Goal: Task Accomplishment & Management: Manage account settings

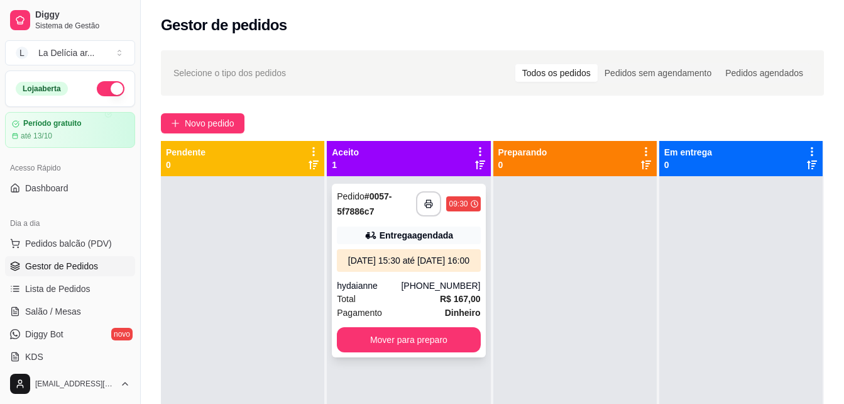
click at [407, 212] on div "Pedido # 0057-5f7886c7" at bounding box center [376, 204] width 79 height 30
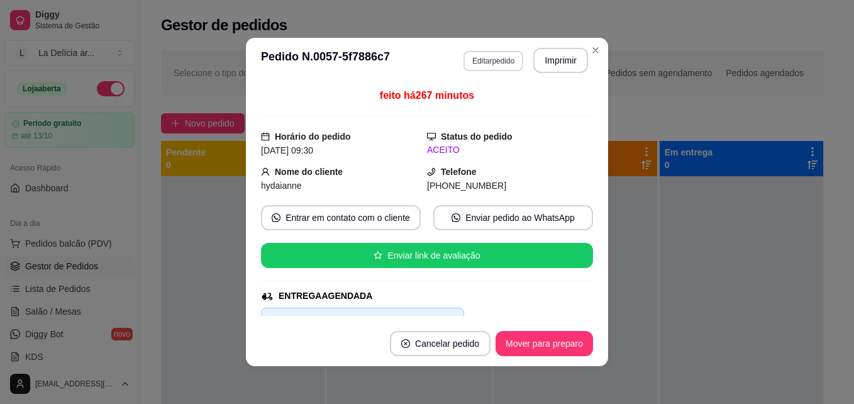
click at [510, 60] on button "Editar pedido" at bounding box center [493, 61] width 60 height 20
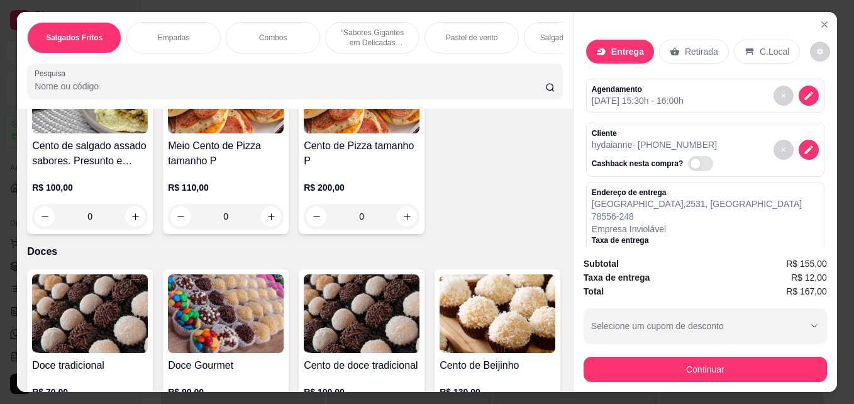
scroll to position [1760, 0]
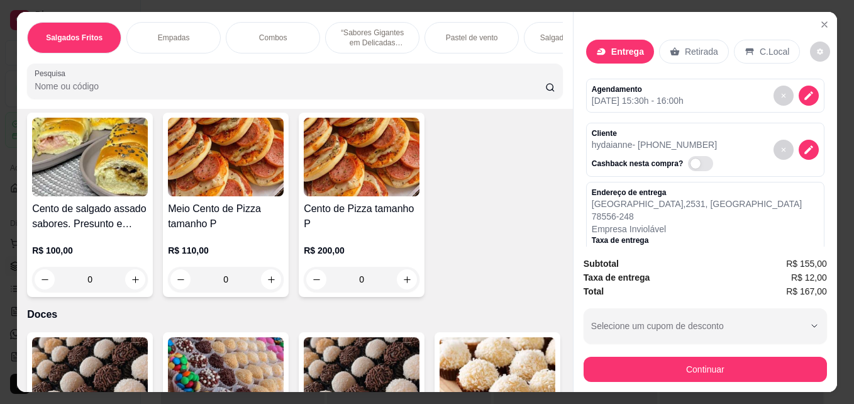
click at [134, 89] on icon "increase-product-quantity" at bounding box center [134, 84] width 9 height 9
type input "2"
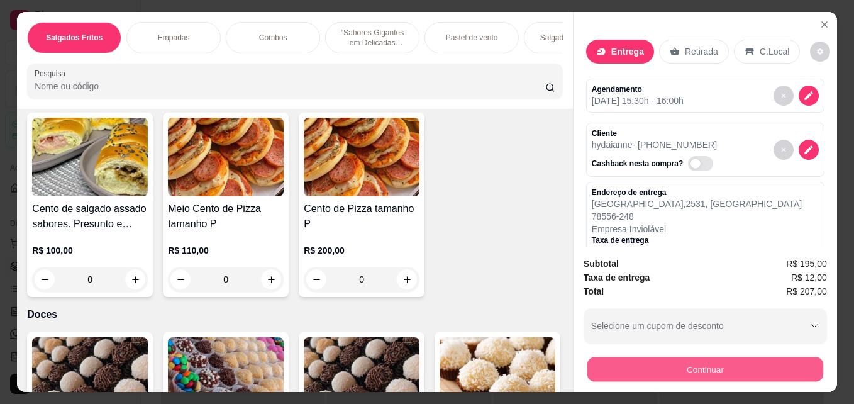
click at [736, 361] on button "Continuar" at bounding box center [705, 368] width 236 height 25
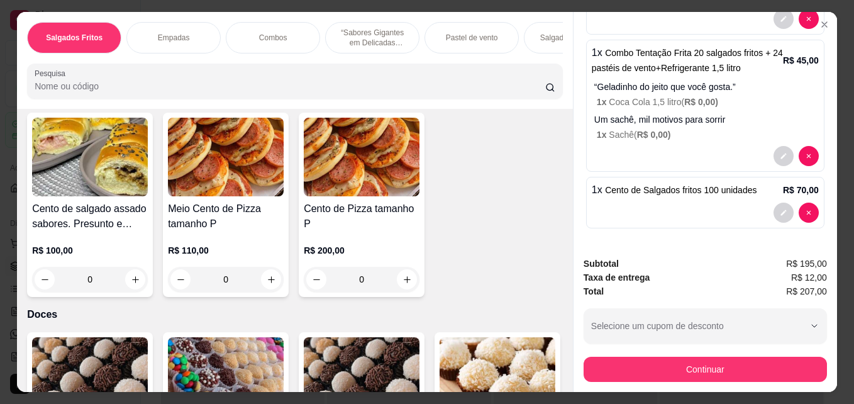
scroll to position [33, 0]
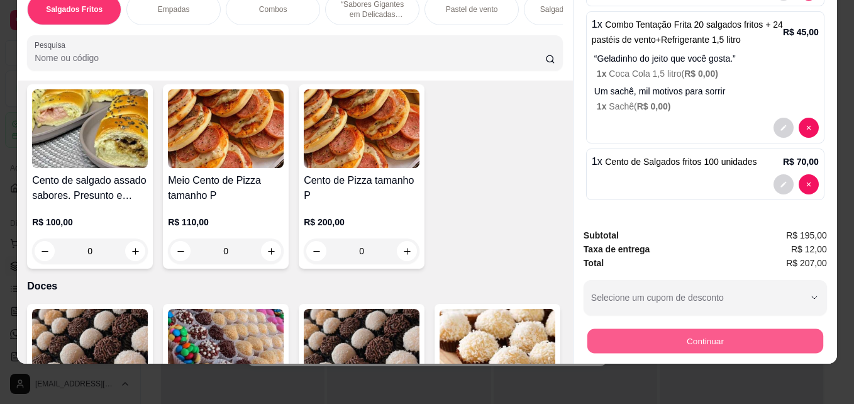
click at [689, 328] on button "Continuar" at bounding box center [705, 340] width 236 height 25
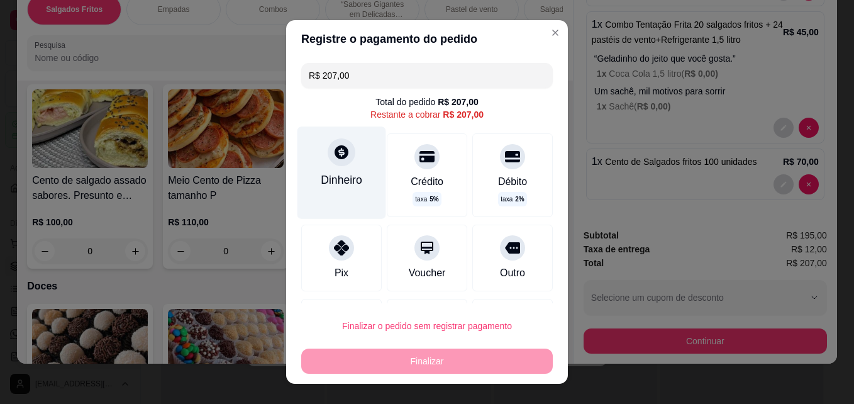
click at [334, 155] on icon at bounding box center [341, 152] width 16 height 16
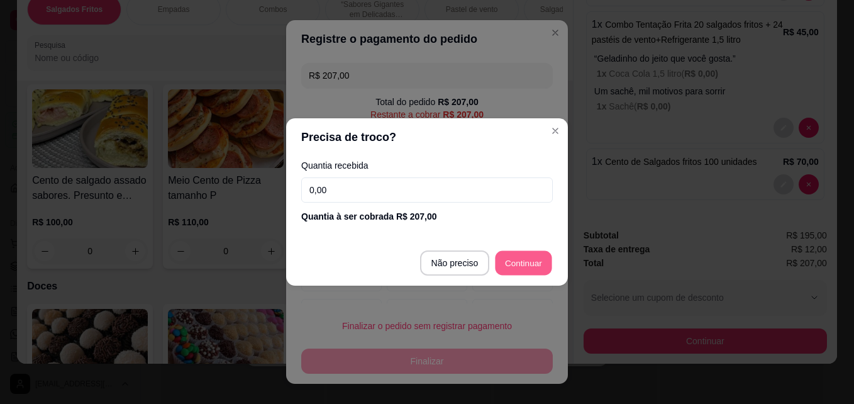
type input "R$ 0,00"
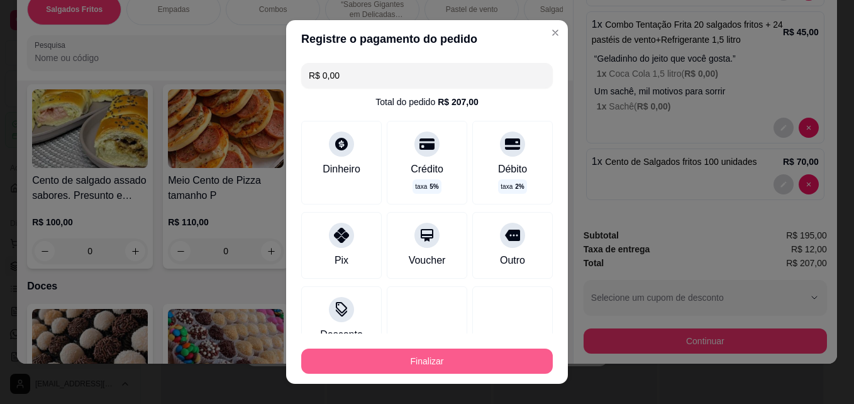
click at [478, 356] on button "Finalizar" at bounding box center [426, 360] width 251 height 25
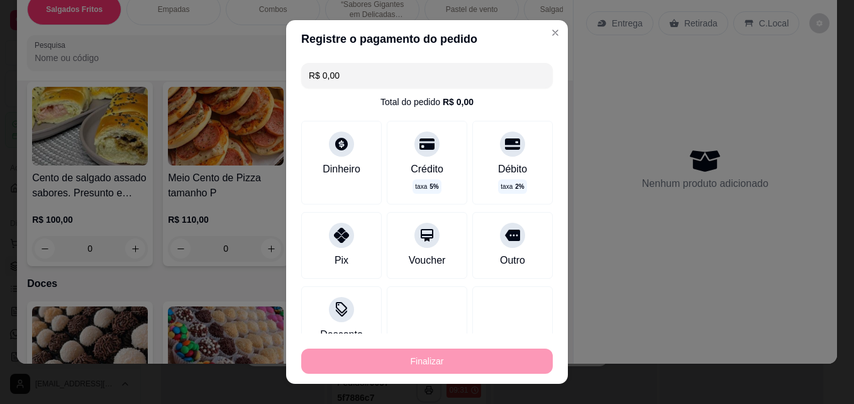
type input "0"
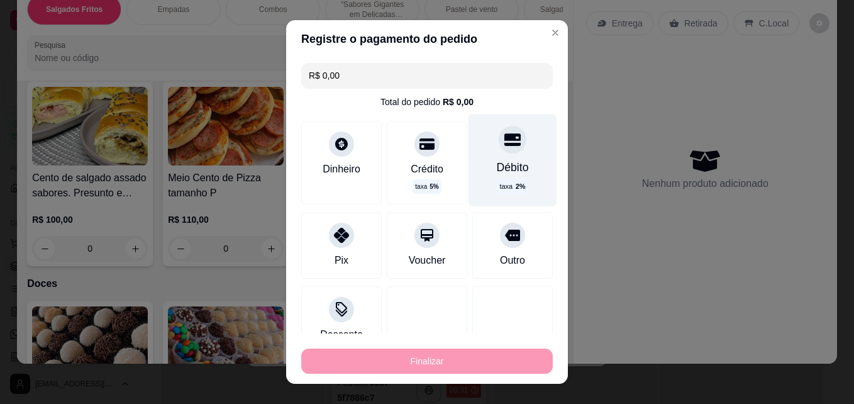
type input "-R$ 207,00"
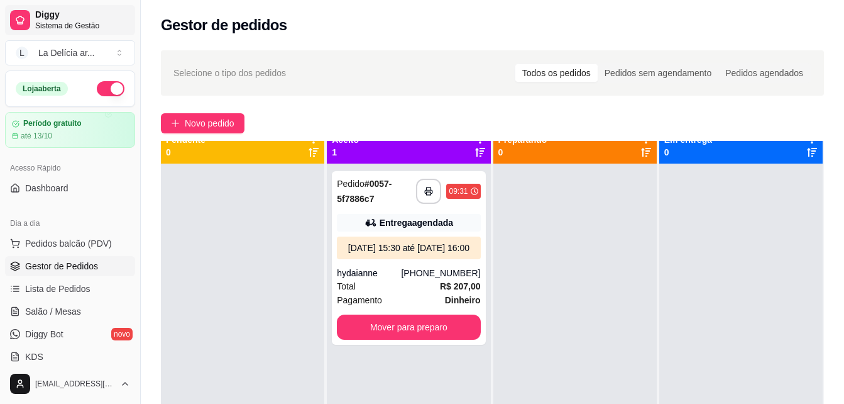
scroll to position [0, 0]
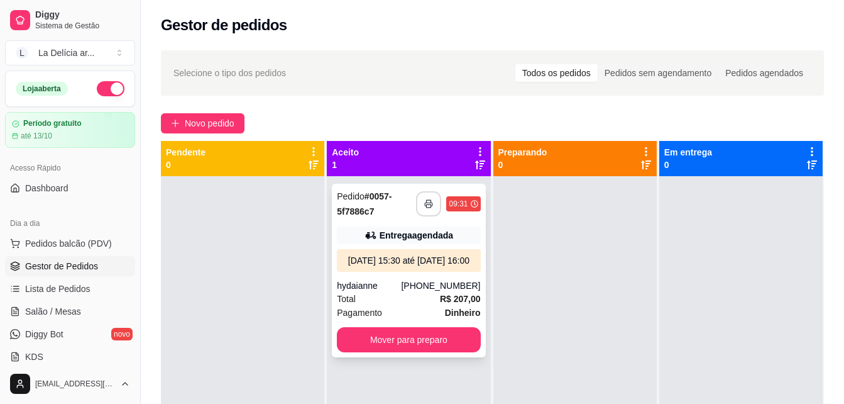
click at [433, 210] on button "button" at bounding box center [428, 203] width 25 height 25
click at [426, 349] on button "Mover para preparo" at bounding box center [408, 339] width 143 height 25
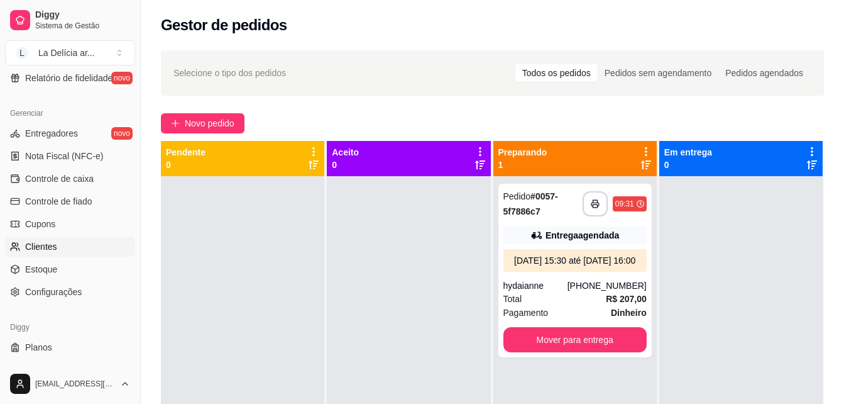
scroll to position [501, 0]
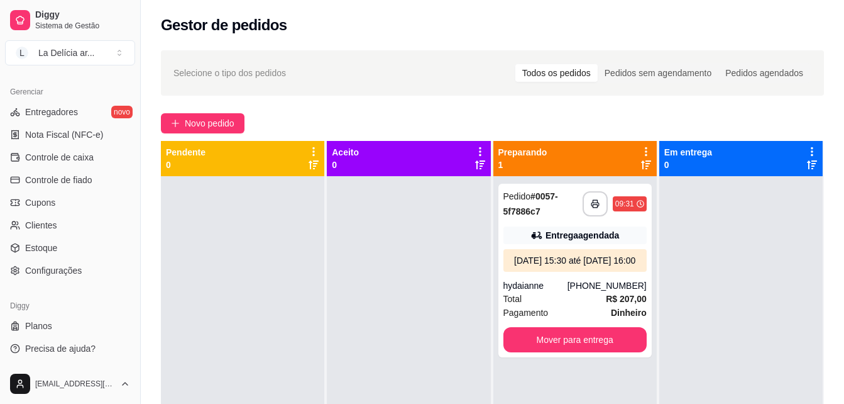
click at [63, 286] on div "Loja aberta Período gratuito até 13/10 Acesso Rápido Dashboard Dia a dia Pedido…" at bounding box center [70, 216] width 140 height 293
click at [65, 272] on span "Configurações" at bounding box center [53, 270] width 57 height 13
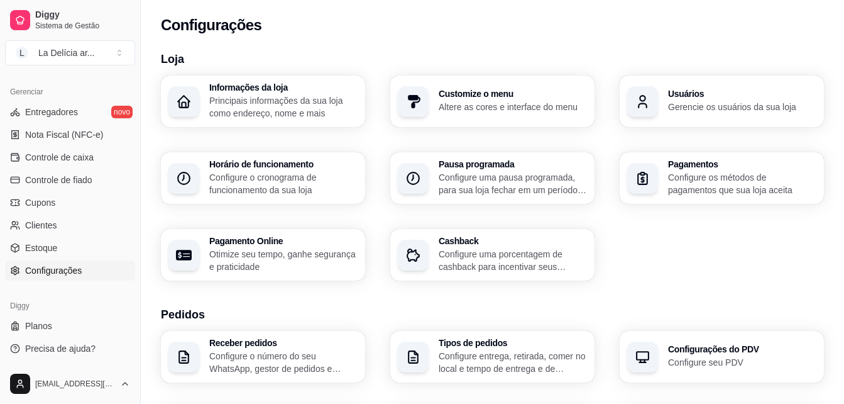
click at [498, 256] on p "Configure uma porcentagem de cashback para incentivar seus clientes a comprarem…" at bounding box center [513, 260] width 148 height 25
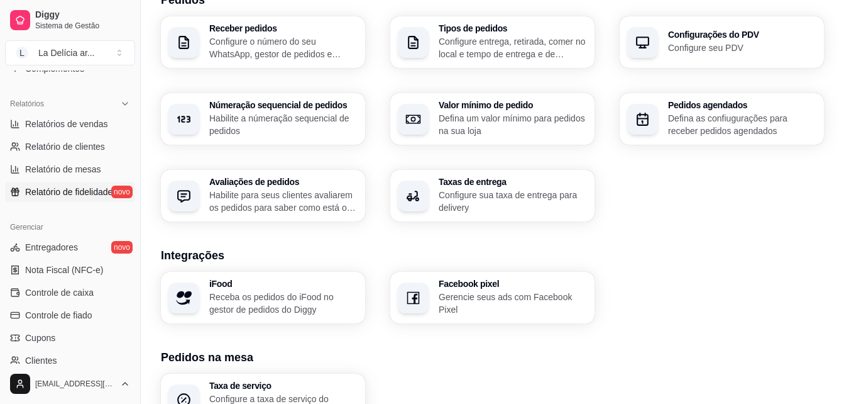
scroll to position [375, 0]
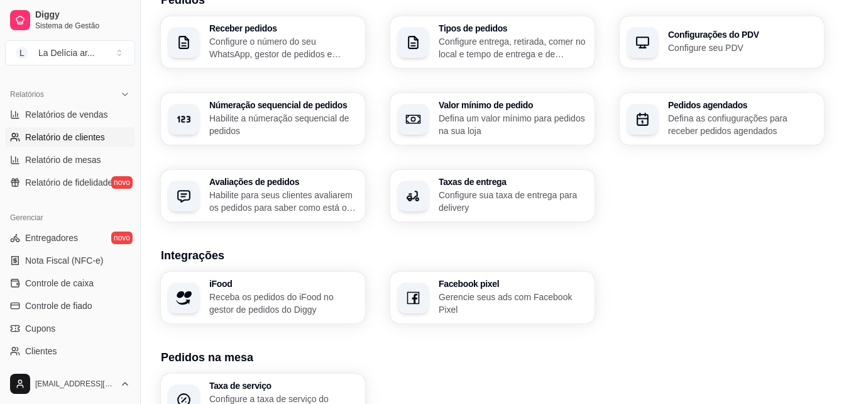
drag, startPoint x: 69, startPoint y: 139, endPoint x: 88, endPoint y: 144, distance: 19.5
click at [69, 139] on span "Relatório de clientes" at bounding box center [65, 137] width 80 height 13
select select "30"
select select "HIGHEST_TOTAL_SPENT_WITH_ORDERS"
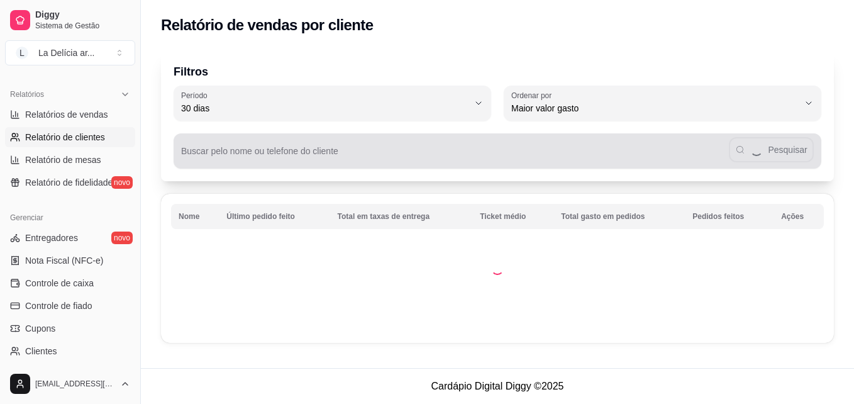
click at [354, 153] on input "Buscar pelo nome ou telefone do cliente" at bounding box center [454, 156] width 547 height 13
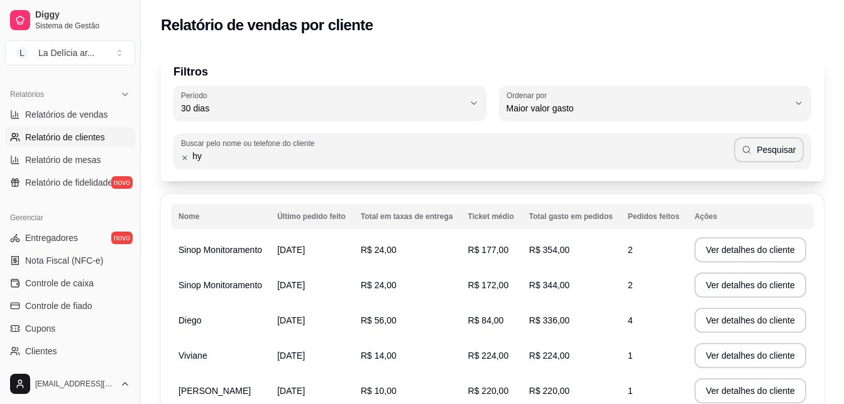
click at [354, 153] on input "hy" at bounding box center [461, 156] width 545 height 13
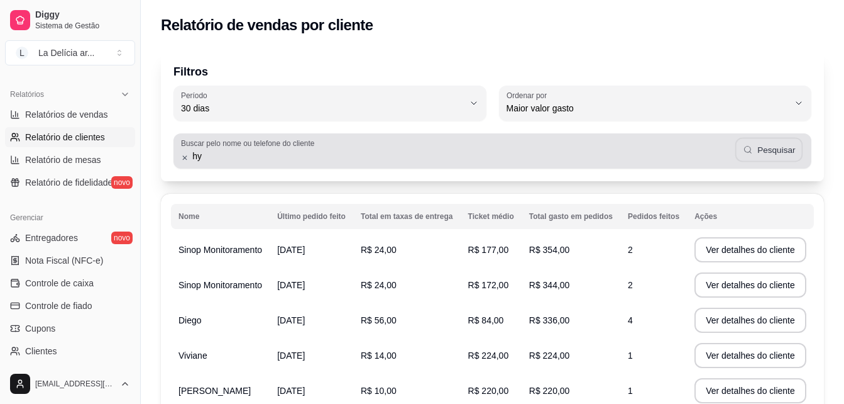
click at [768, 154] on button "Pesquisar" at bounding box center [769, 150] width 68 height 25
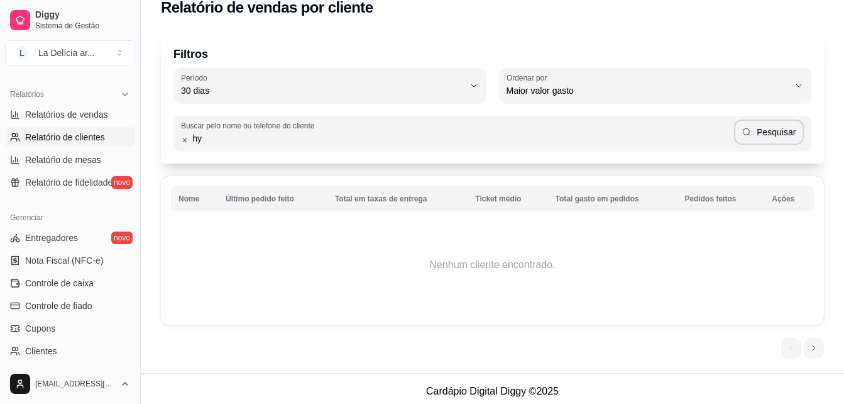
scroll to position [23, 0]
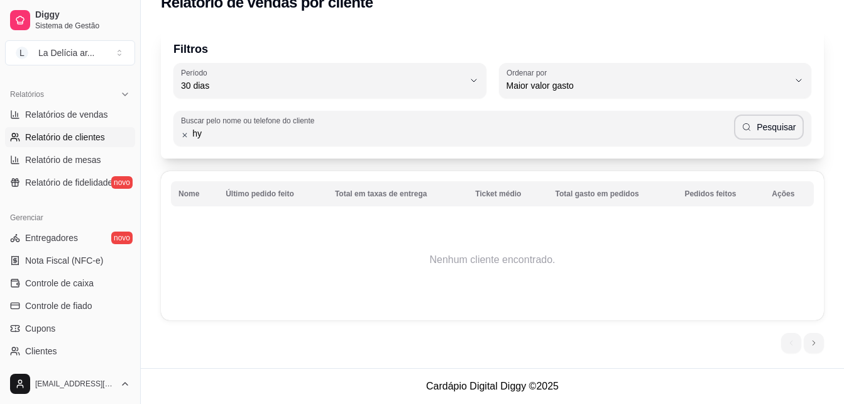
click at [257, 135] on input "hy" at bounding box center [461, 133] width 545 height 13
type input "h"
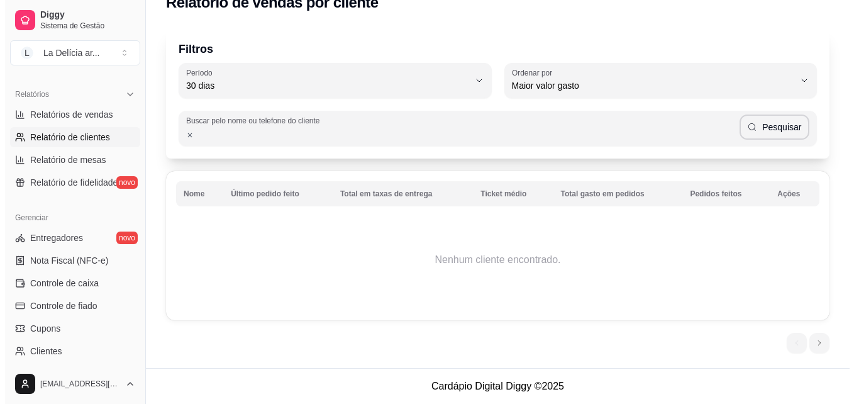
scroll to position [0, 0]
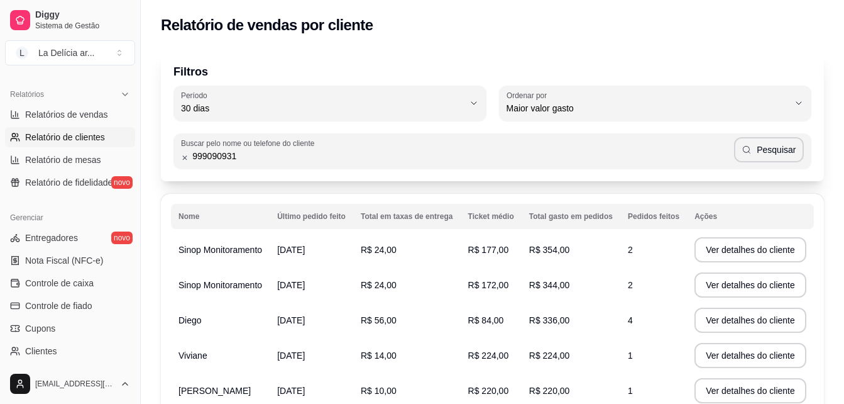
type input "999090931"
click at [788, 151] on button "Pesquisar" at bounding box center [769, 149] width 70 height 25
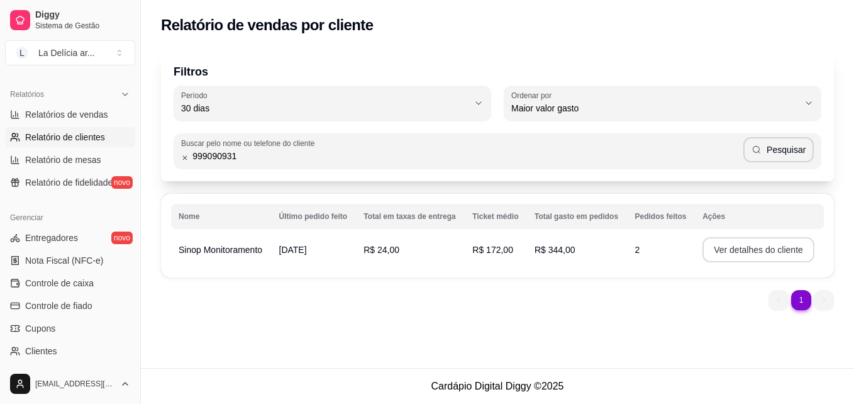
click at [735, 253] on button "Ver detalhes do cliente" at bounding box center [758, 249] width 112 height 25
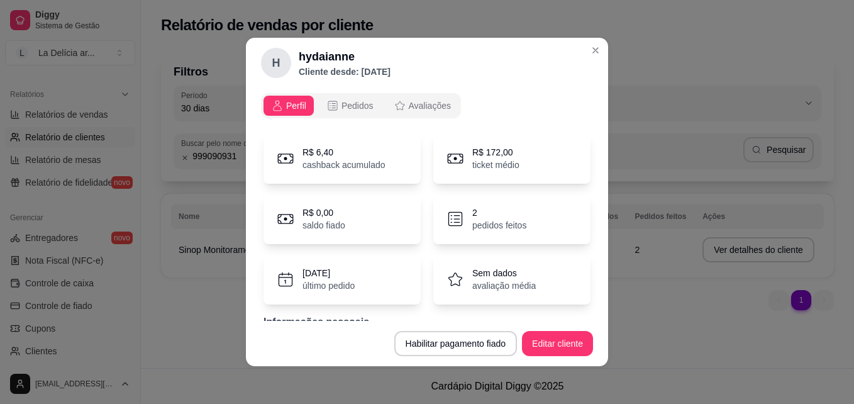
click at [321, 157] on p "R$ 6,40" at bounding box center [343, 152] width 83 height 13
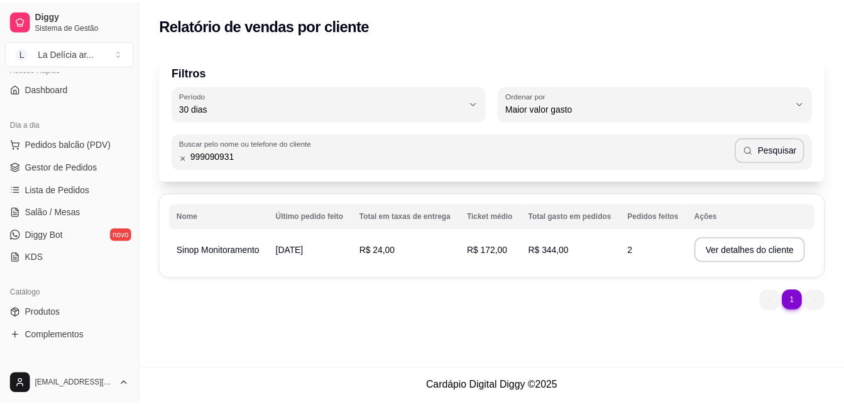
scroll to position [61, 0]
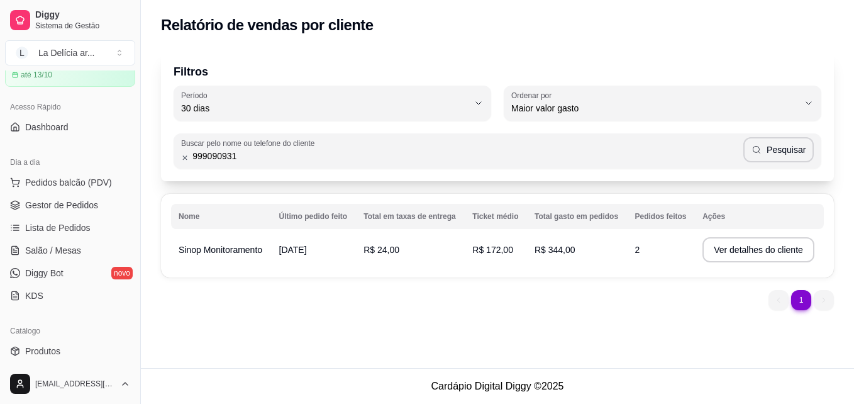
click at [77, 187] on span "Pedidos balcão (PDV)" at bounding box center [68, 182] width 87 height 13
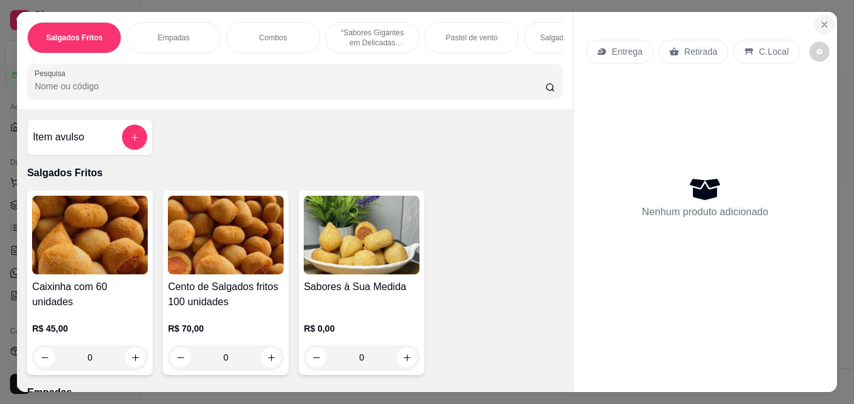
click at [826, 18] on button "Close" at bounding box center [824, 24] width 20 height 20
click at [826, 18] on div "Relatório de vendas por cliente" at bounding box center [497, 25] width 673 height 20
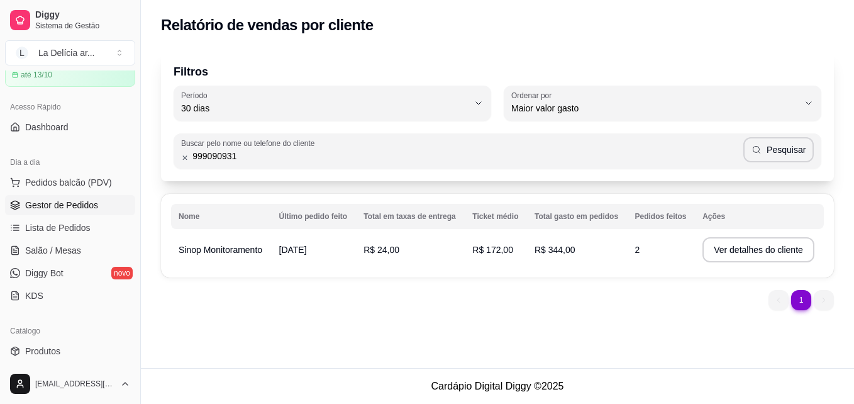
click at [55, 201] on span "Gestor de Pedidos" at bounding box center [61, 205] width 73 height 13
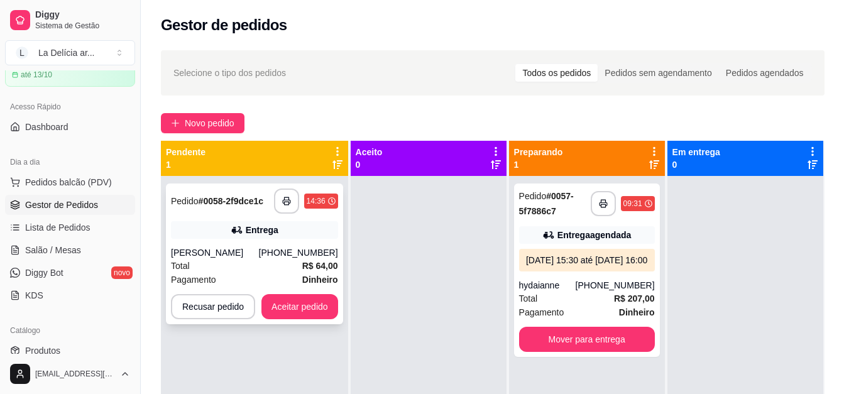
click at [217, 205] on strong "# 0058-2f9dce1c" at bounding box center [231, 201] width 65 height 10
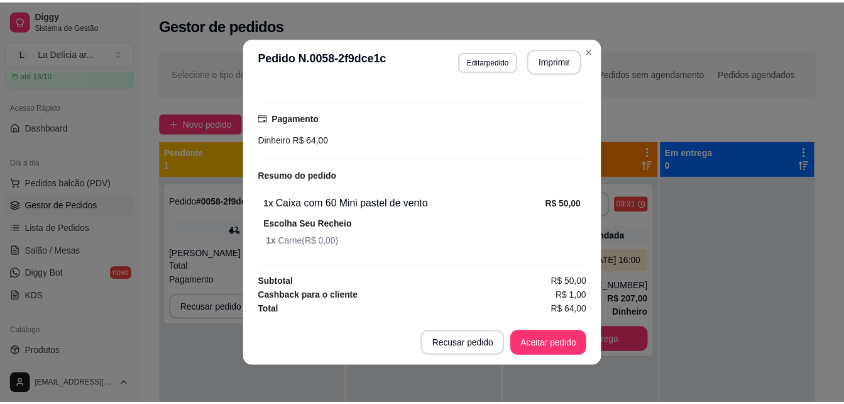
scroll to position [398, 0]
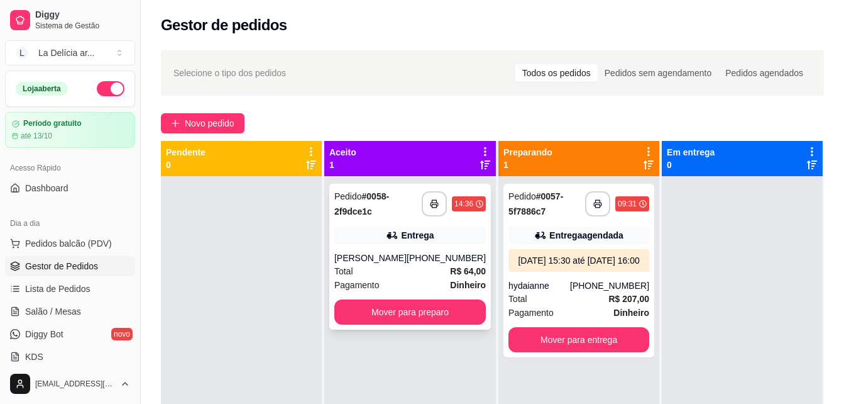
scroll to position [35, 0]
click at [422, 314] on button "Mover para preparo" at bounding box center [409, 311] width 151 height 25
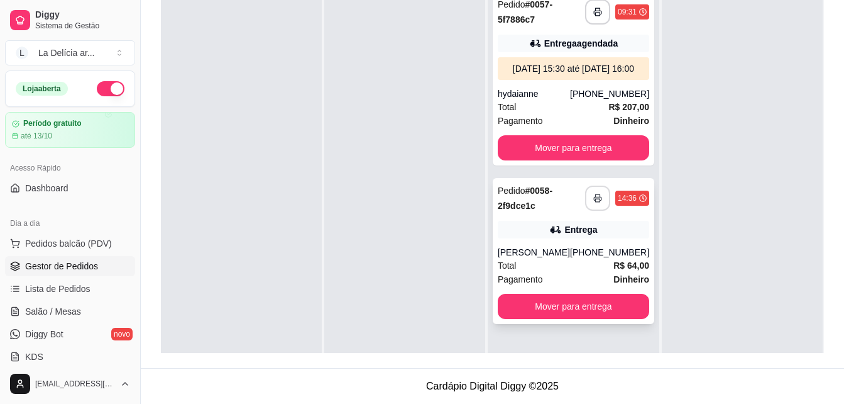
click at [587, 211] on button "button" at bounding box center [597, 197] width 25 height 25
